Goal: Transaction & Acquisition: Purchase product/service

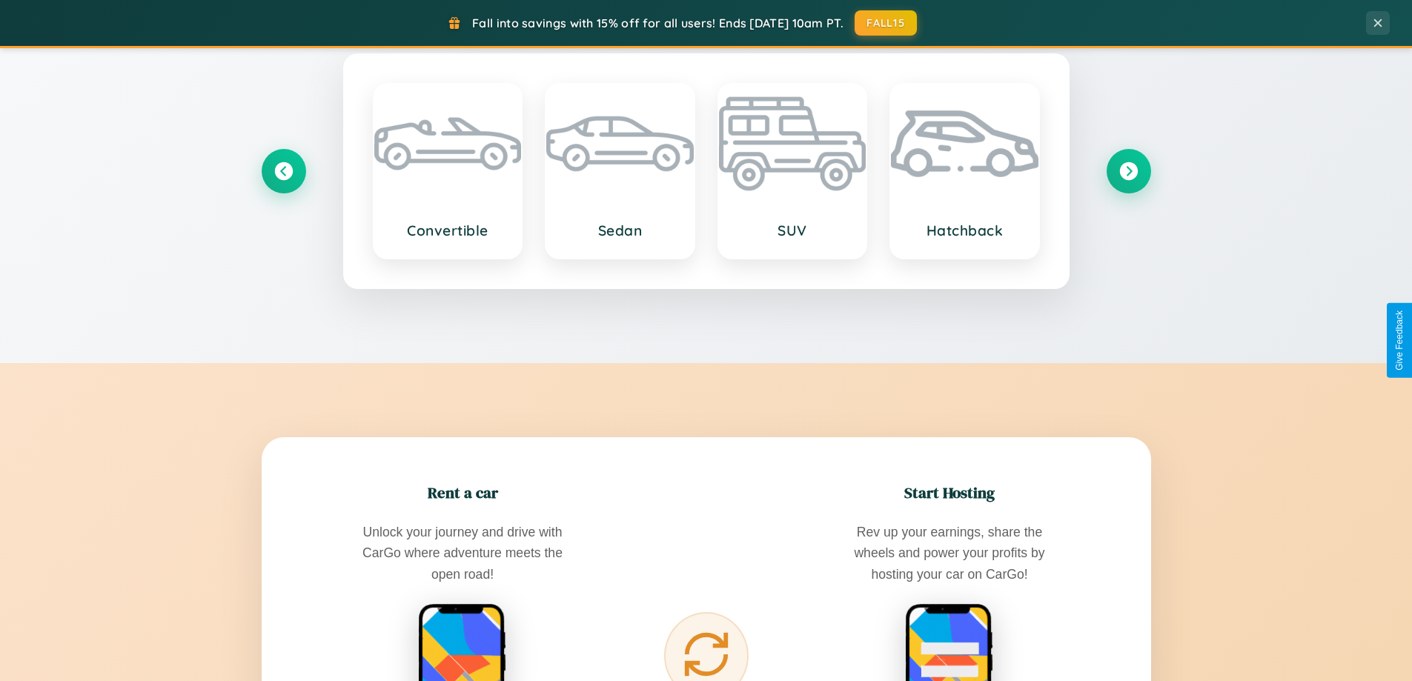
scroll to position [2382, 0]
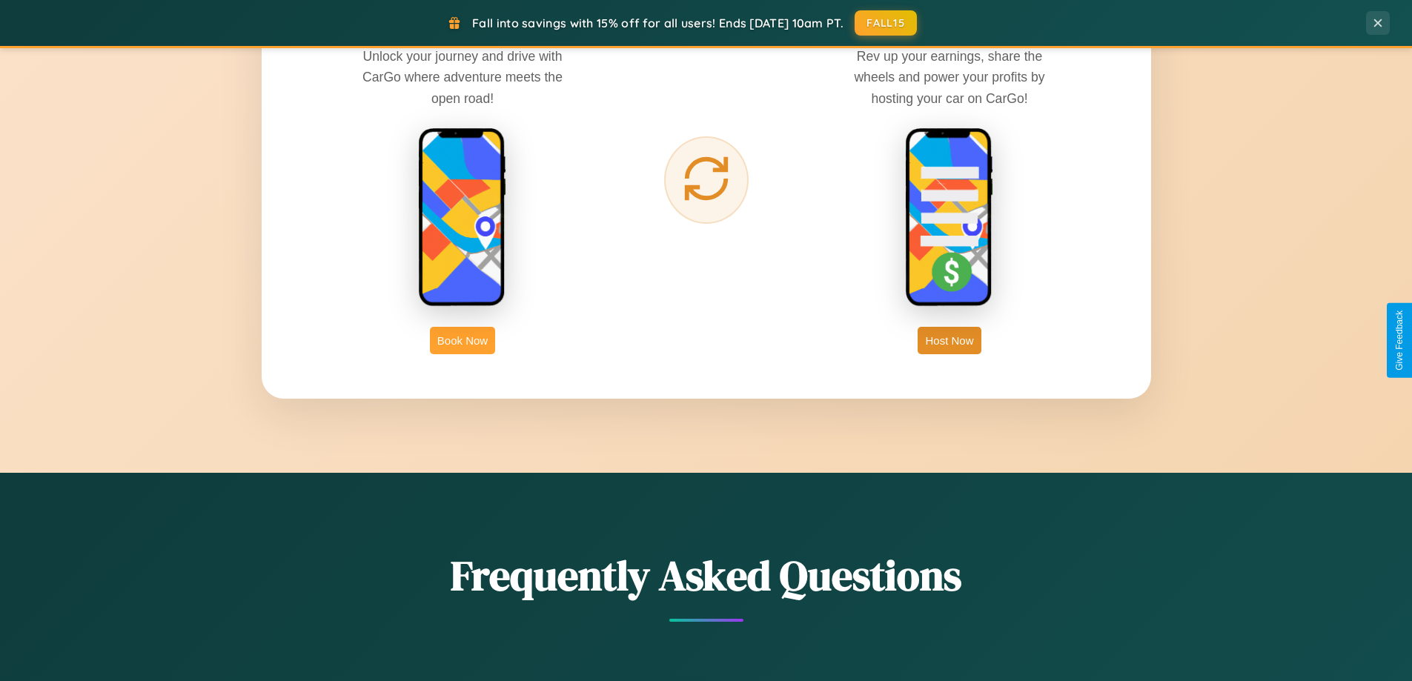
click at [463, 340] on button "Book Now" at bounding box center [462, 340] width 65 height 27
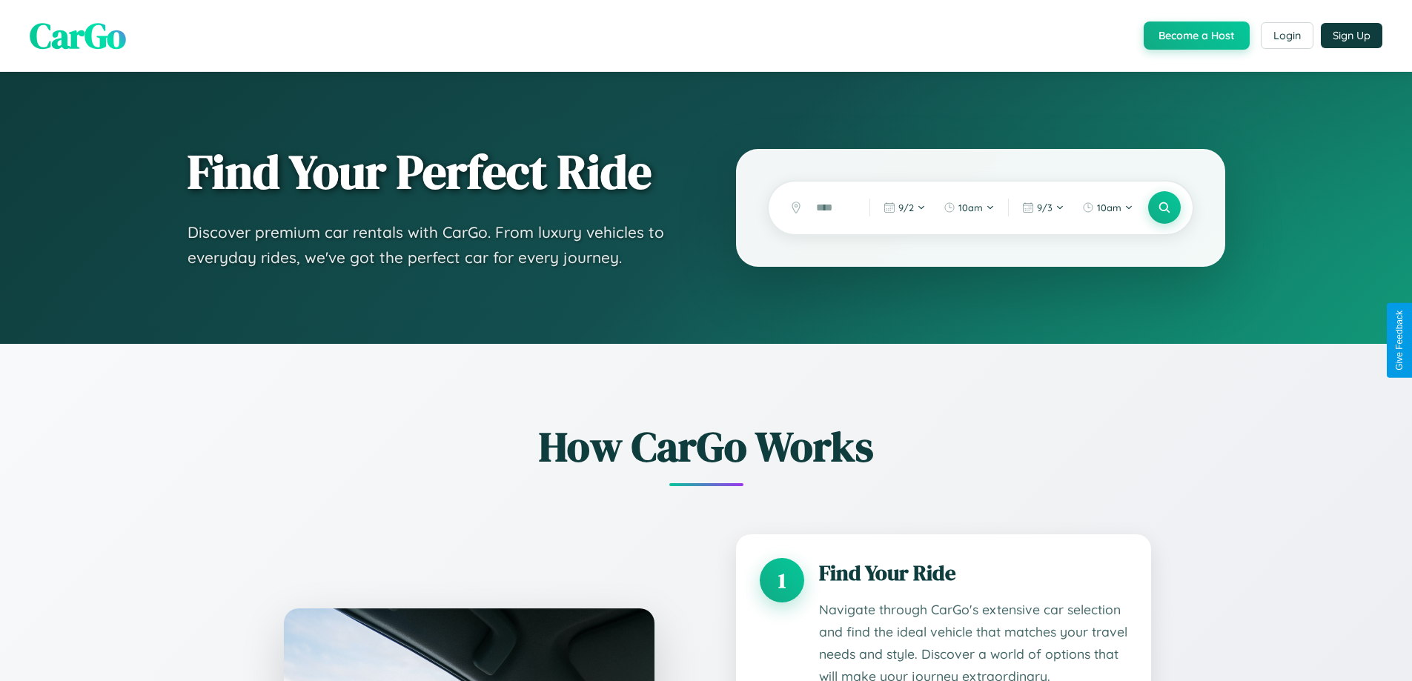
scroll to position [1236, 0]
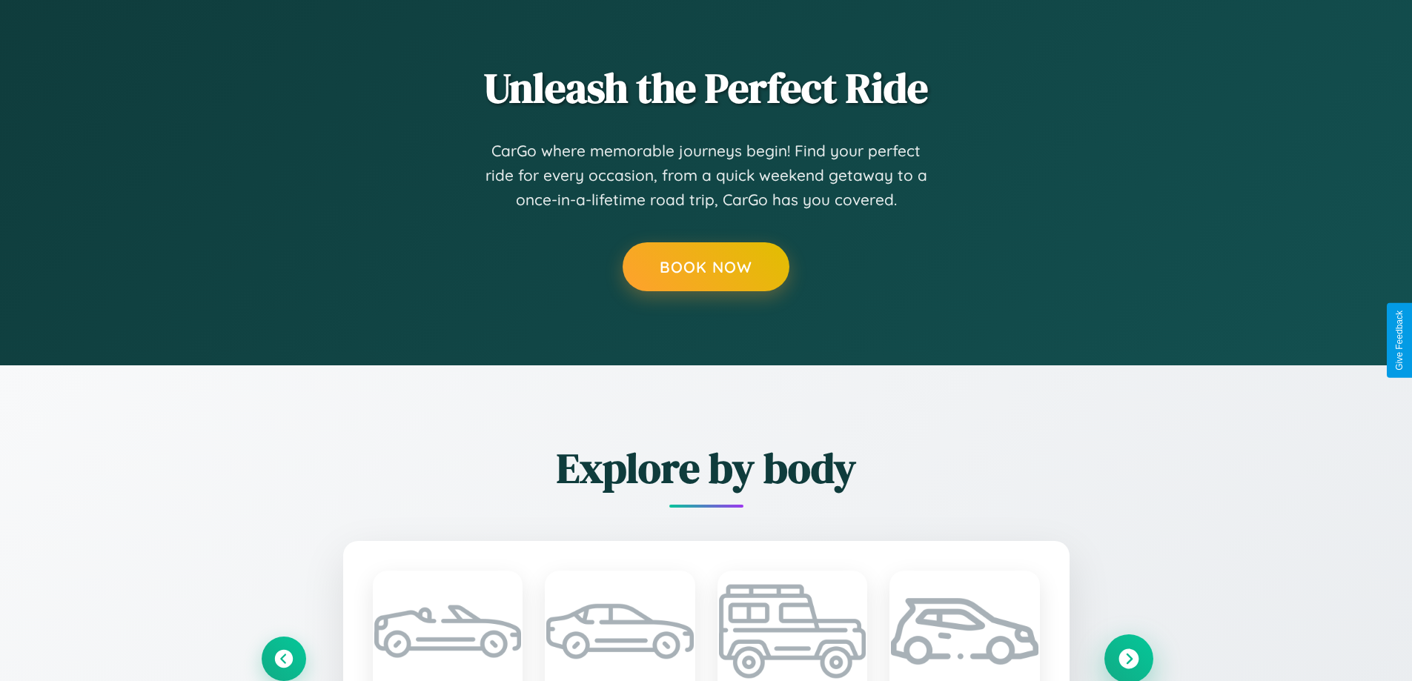
click at [1128, 658] on icon at bounding box center [1129, 659] width 20 height 20
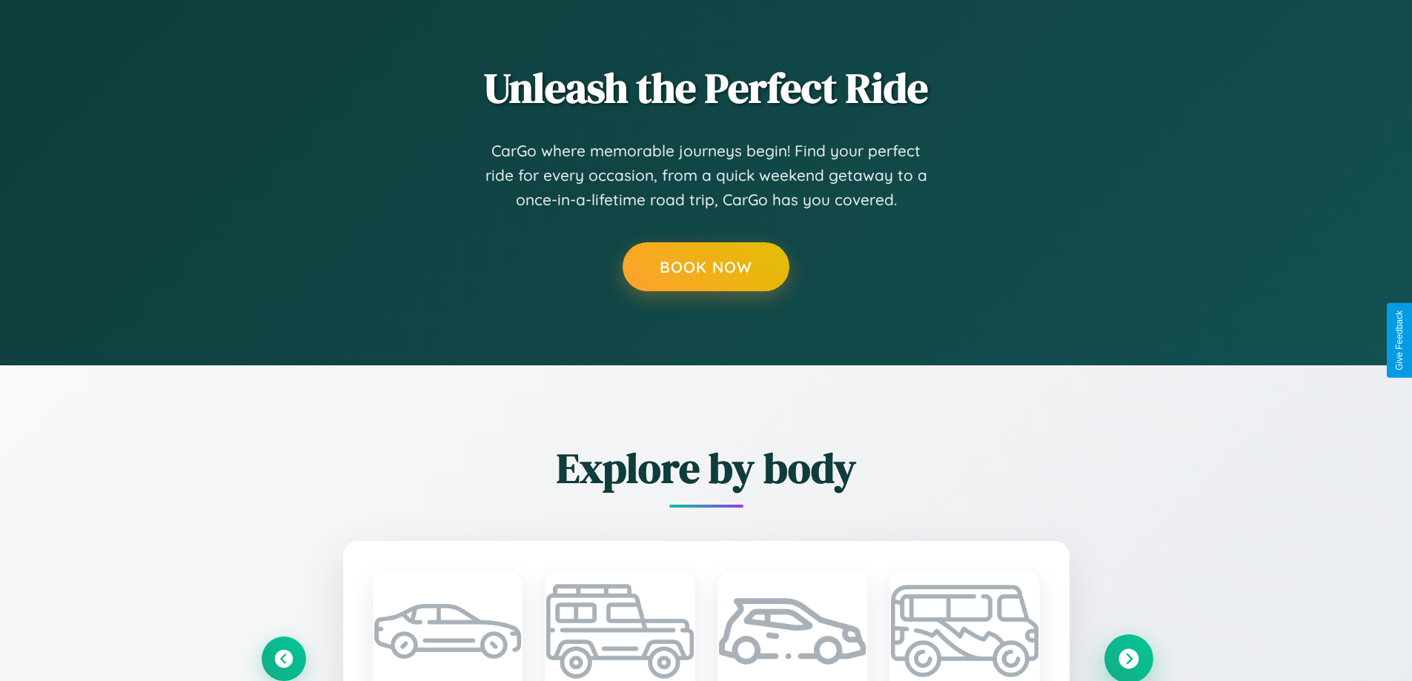
click at [1128, 658] on icon at bounding box center [1129, 659] width 20 height 20
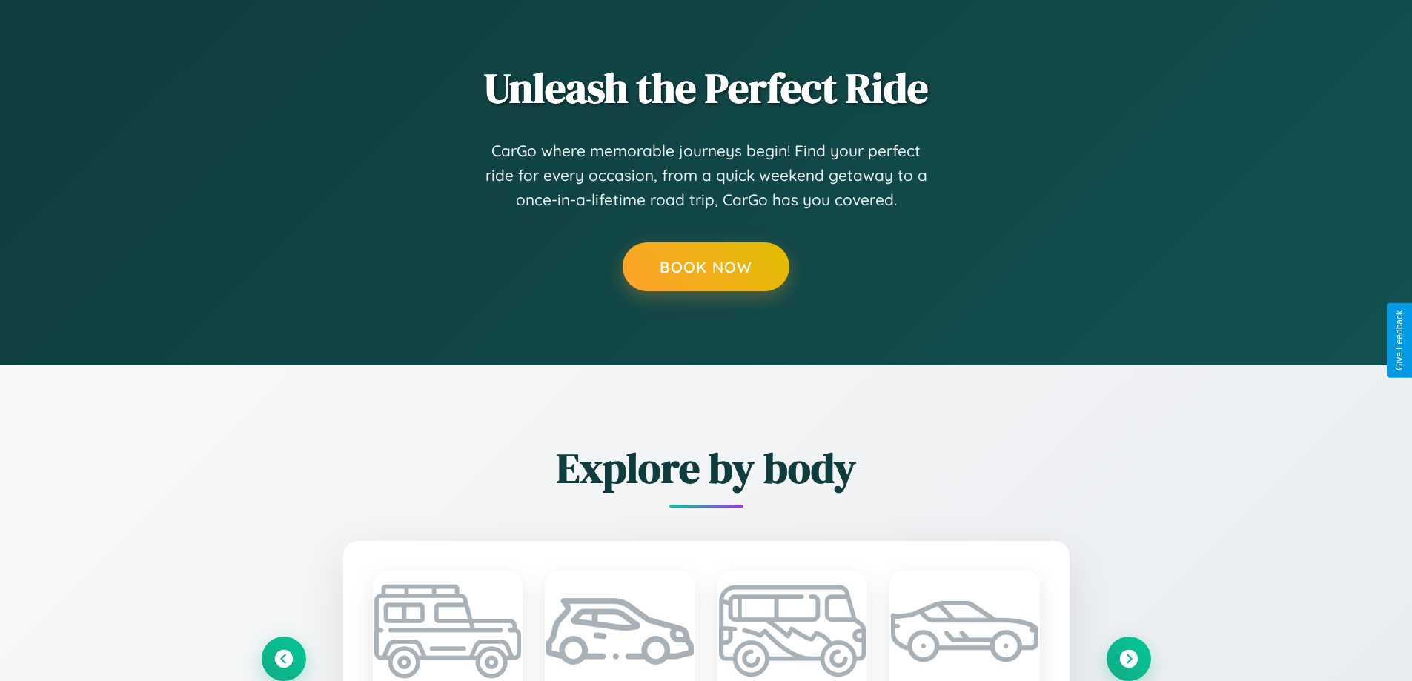
scroll to position [0, 0]
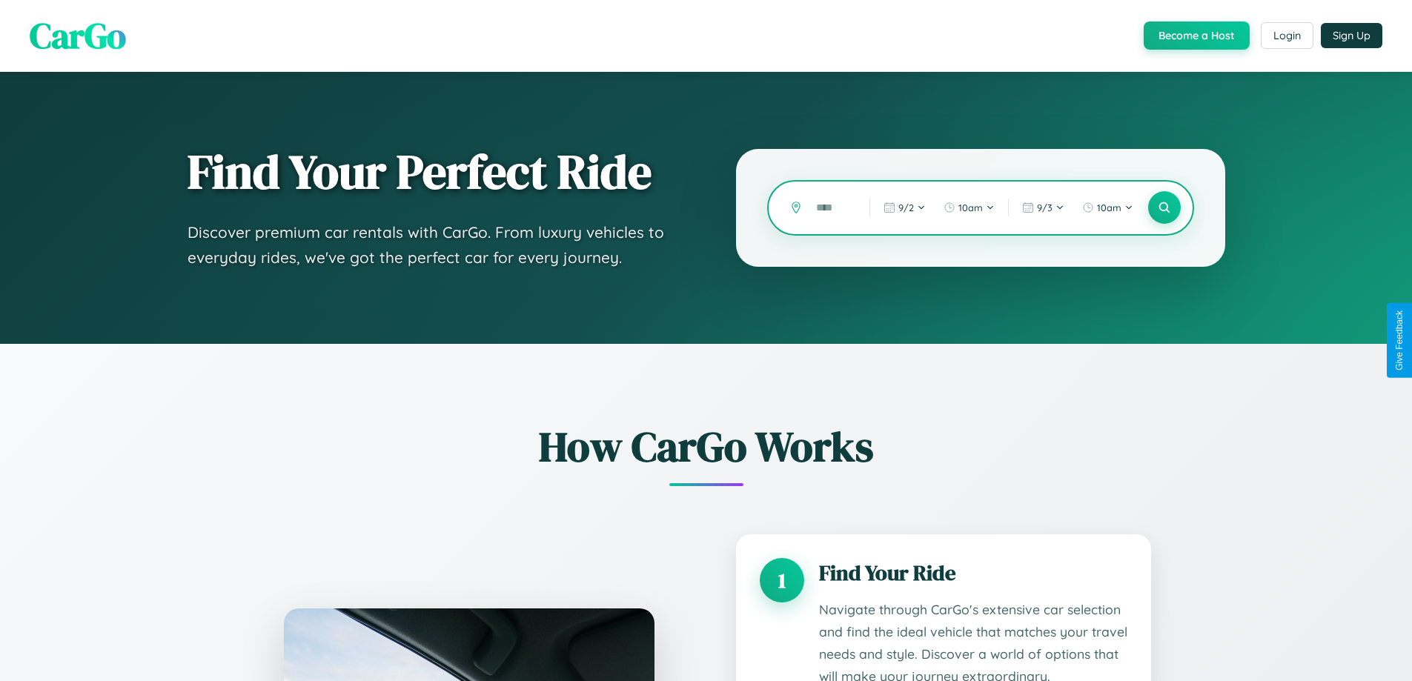
click at [832, 208] on input "text" at bounding box center [832, 208] width 46 height 26
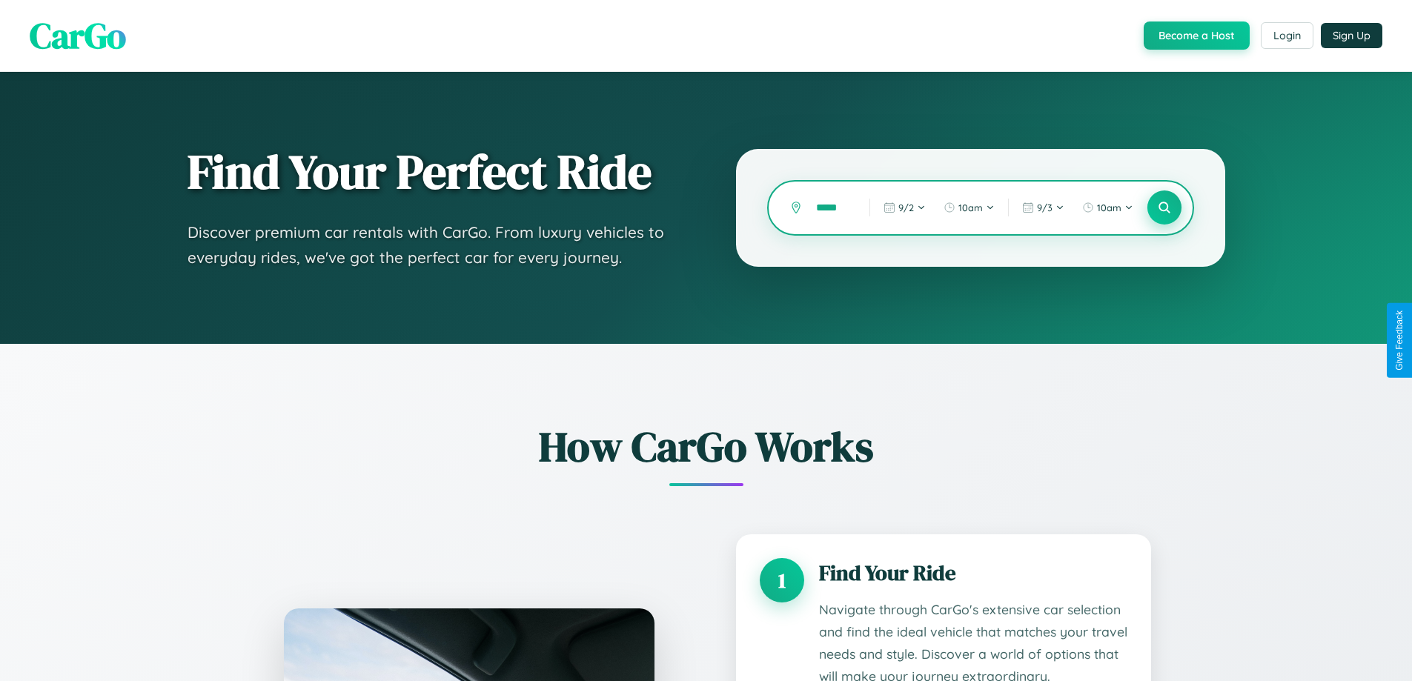
type input "*****"
click at [1164, 208] on icon at bounding box center [1164, 208] width 14 height 14
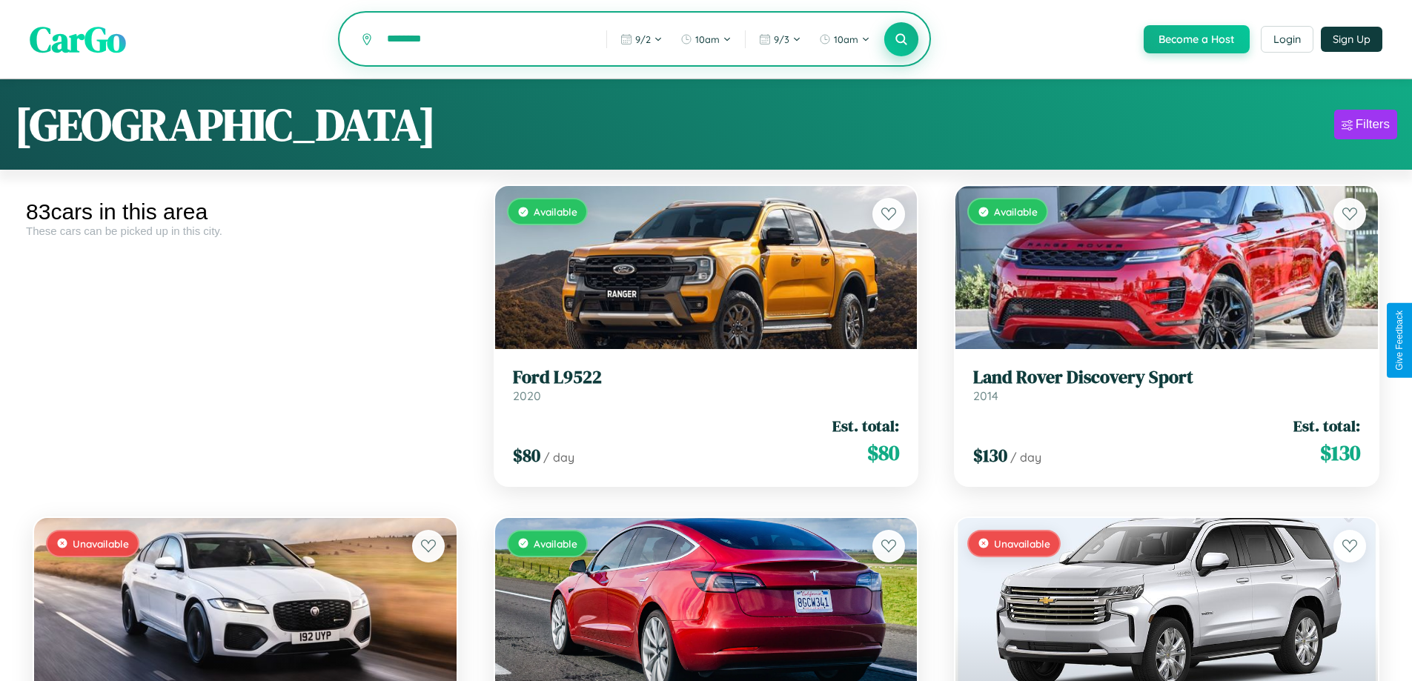
type input "********"
click at [901, 40] on icon at bounding box center [902, 39] width 14 height 14
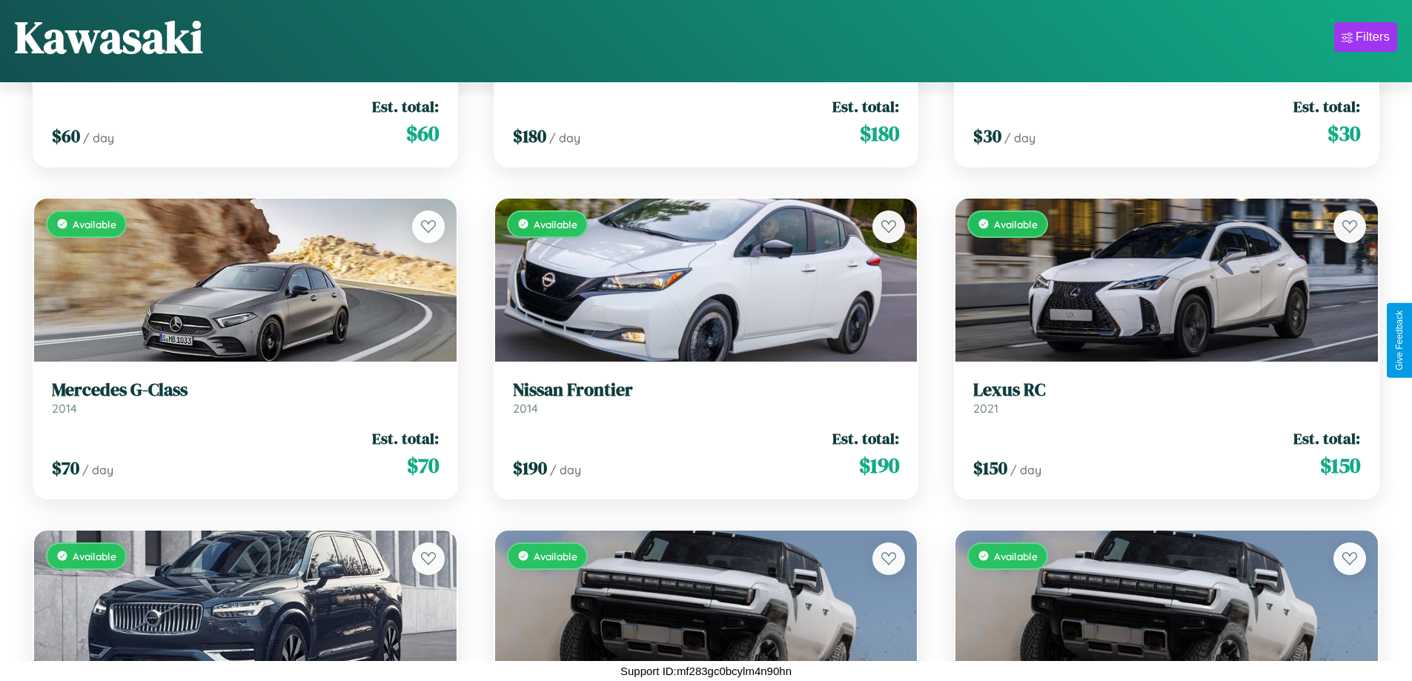
scroll to position [8507, 0]
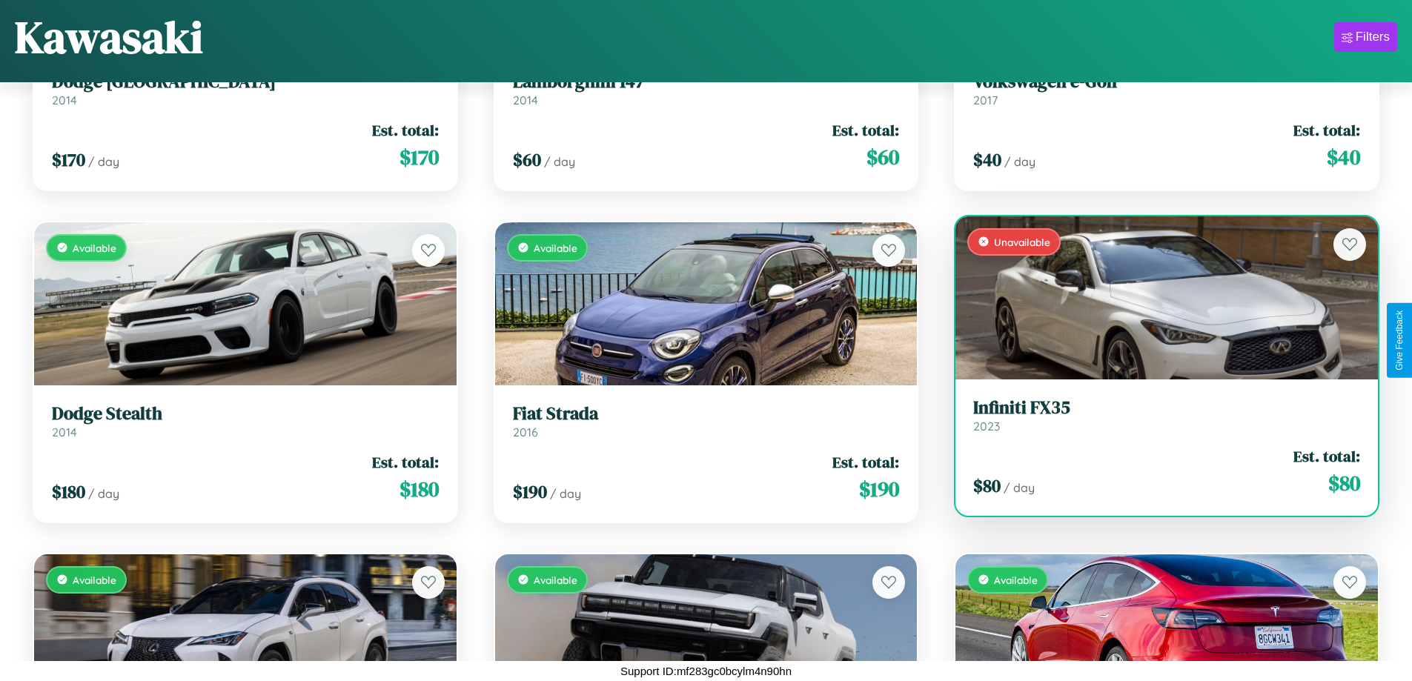
click at [1157, 415] on h3 "Infiniti FX35" at bounding box center [1166, 407] width 387 height 21
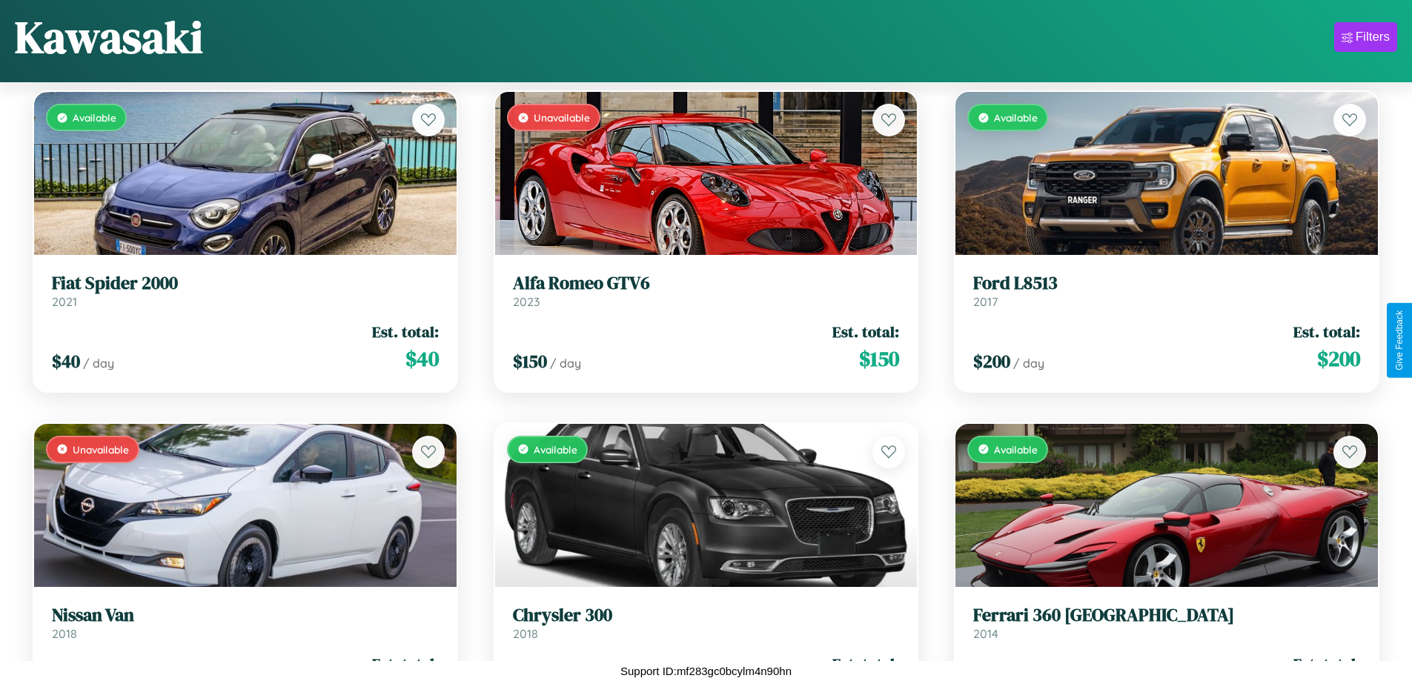
scroll to position [6183, 0]
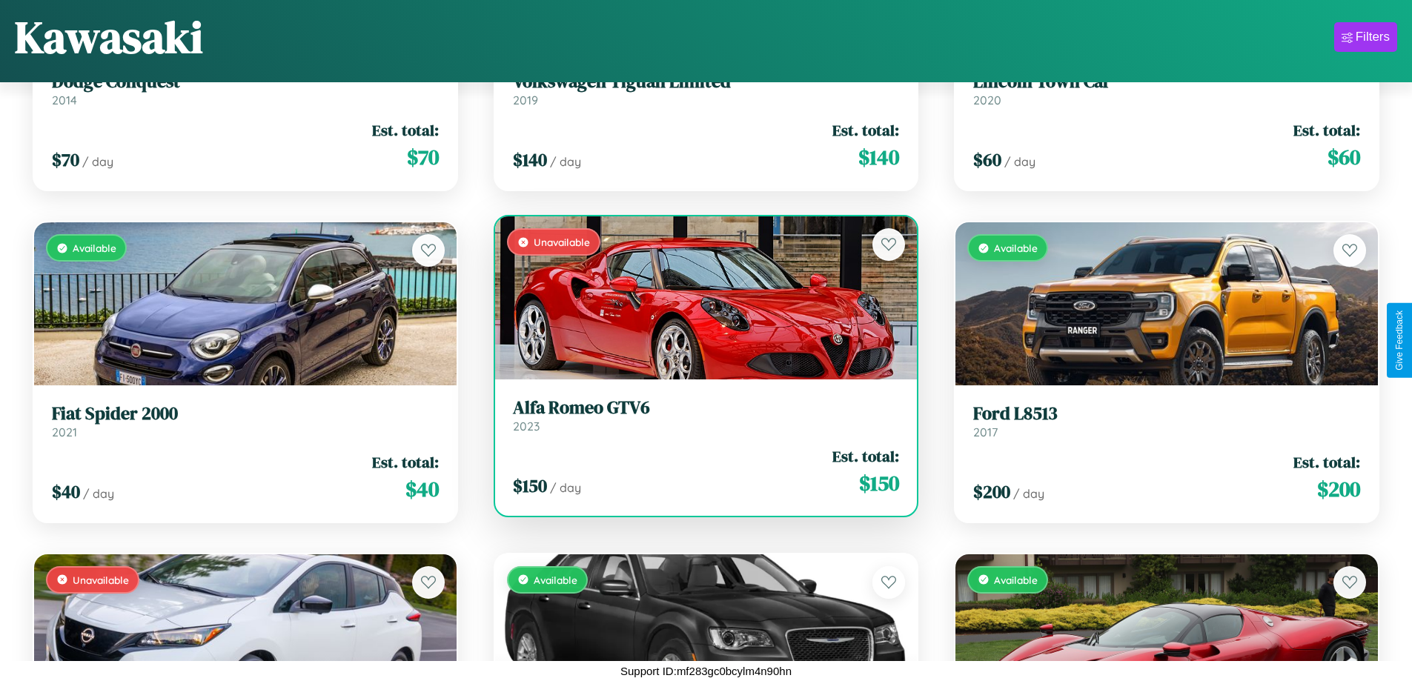
click at [700, 415] on h3 "Alfa Romeo GTV6" at bounding box center [706, 407] width 387 height 21
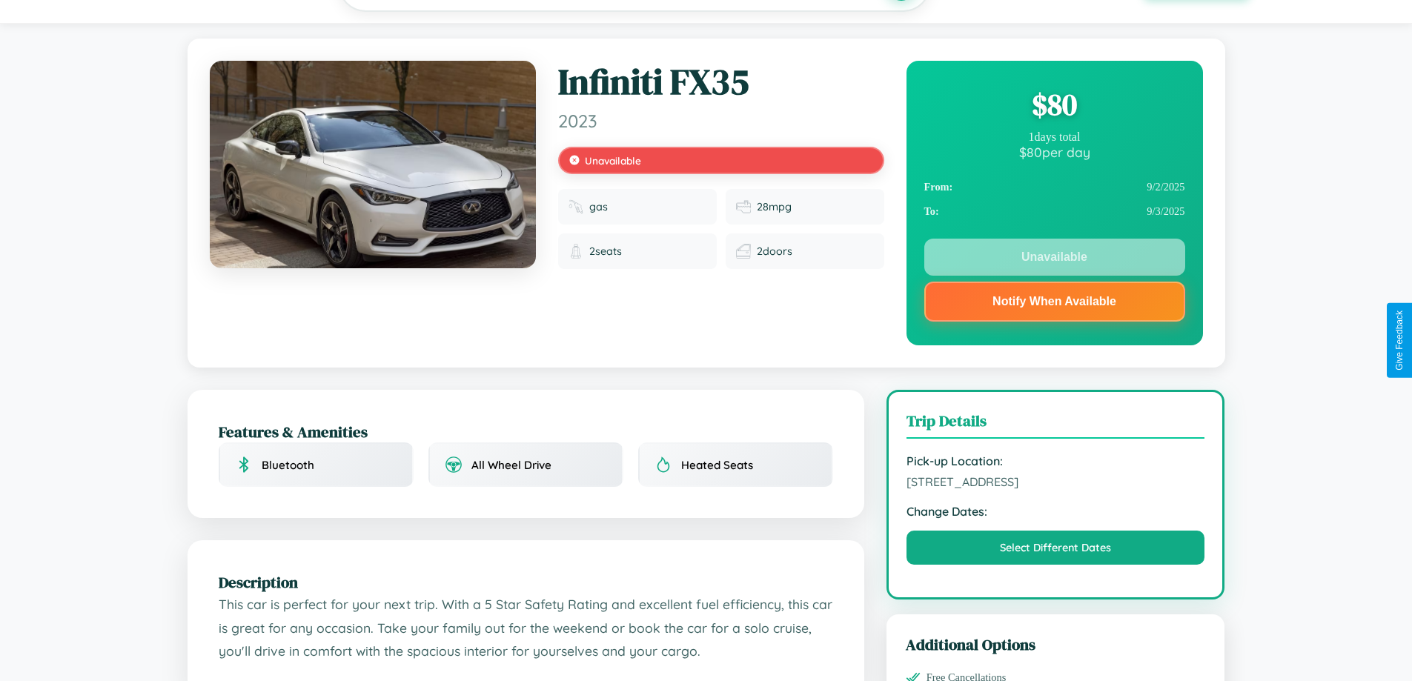
scroll to position [431, 0]
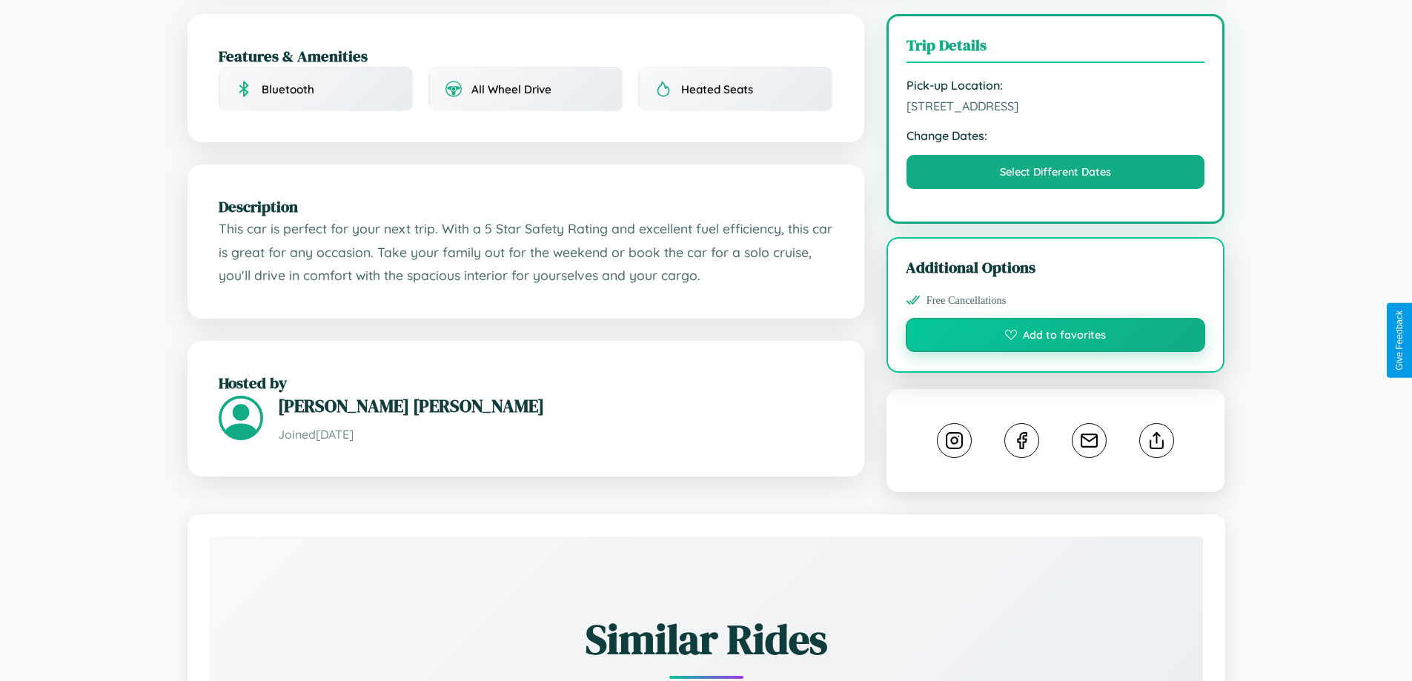
click at [1056, 337] on button "Add to favorites" at bounding box center [1056, 335] width 300 height 34
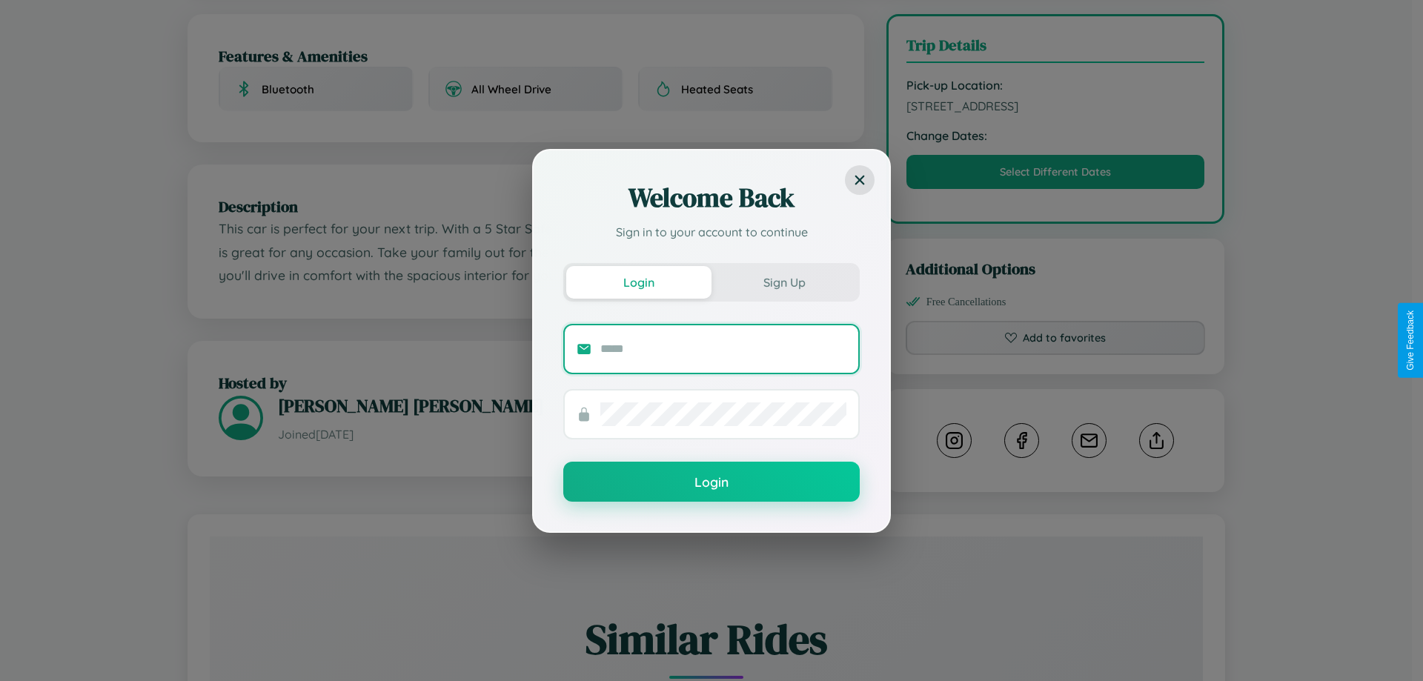
click at [724, 348] on input "text" at bounding box center [723, 349] width 246 height 24
type input "**********"
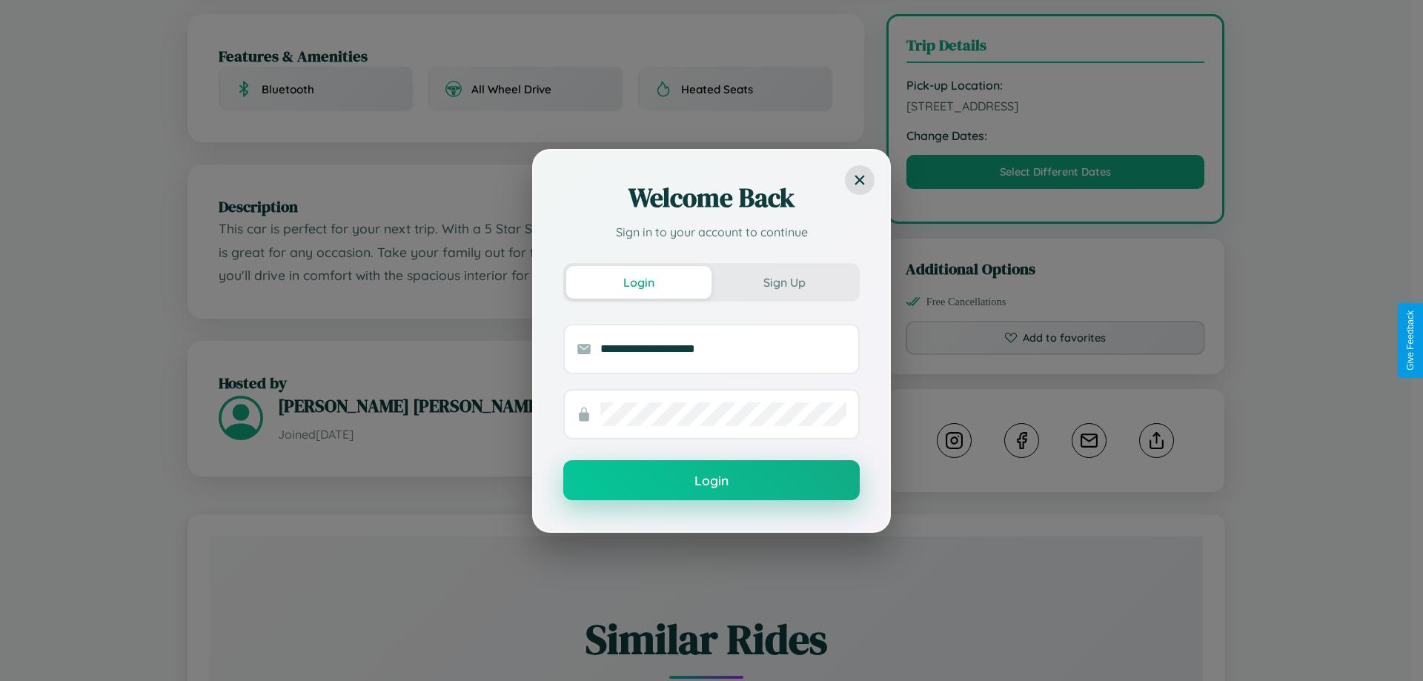
click at [712, 481] on button "Login" at bounding box center [711, 480] width 297 height 40
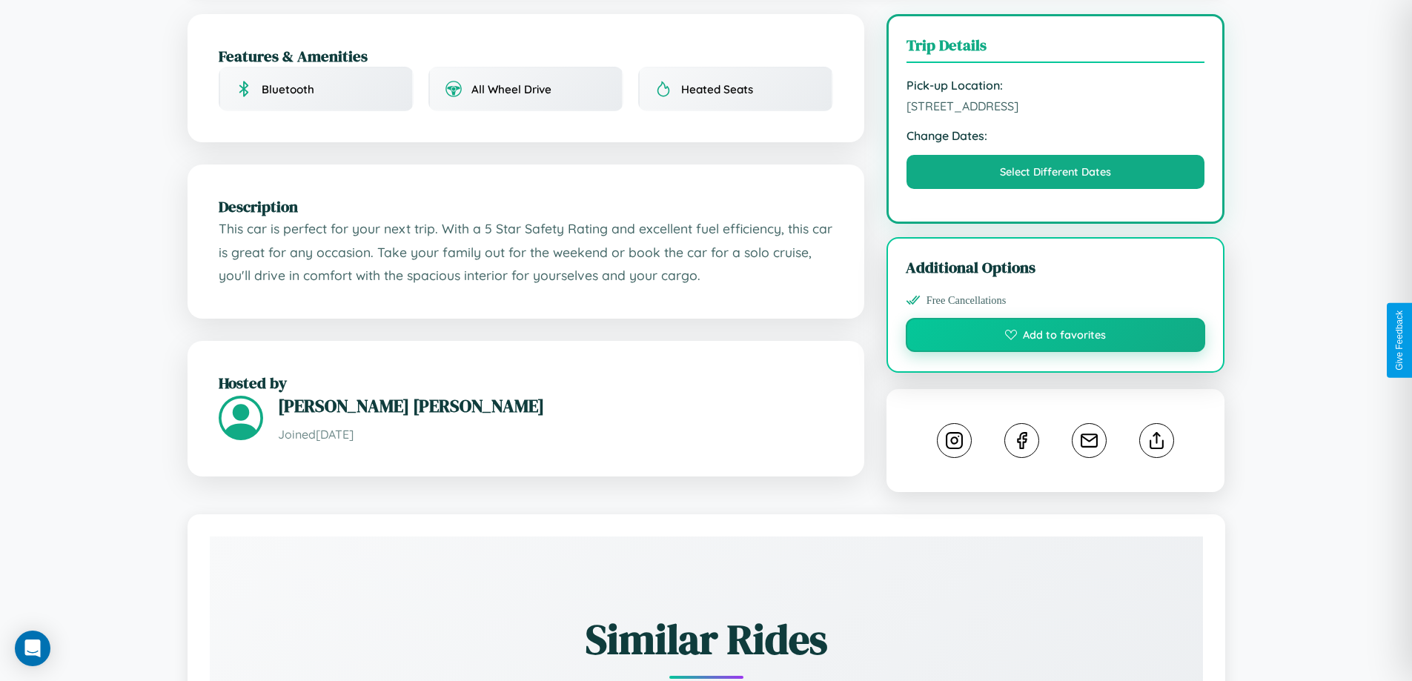
click at [1056, 338] on button "Add to favorites" at bounding box center [1056, 335] width 300 height 34
